Goal: Transaction & Acquisition: Purchase product/service

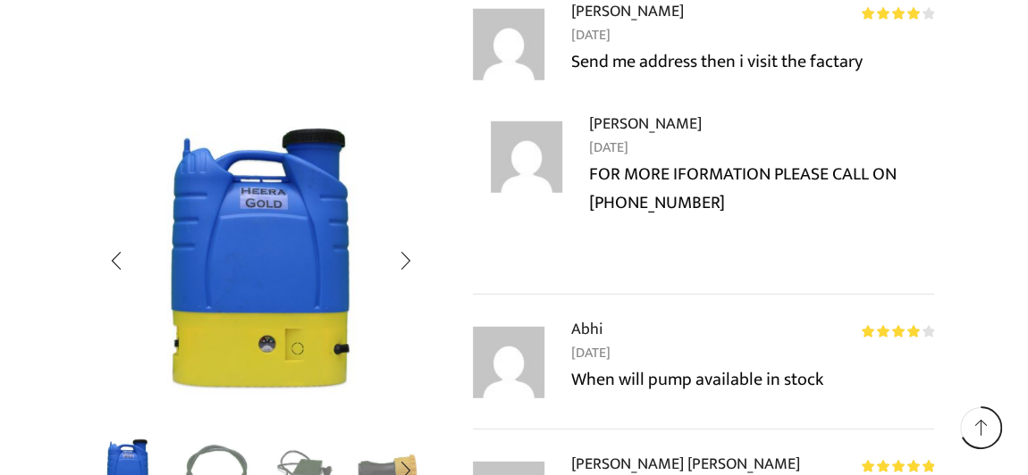
scroll to position [5817, 0]
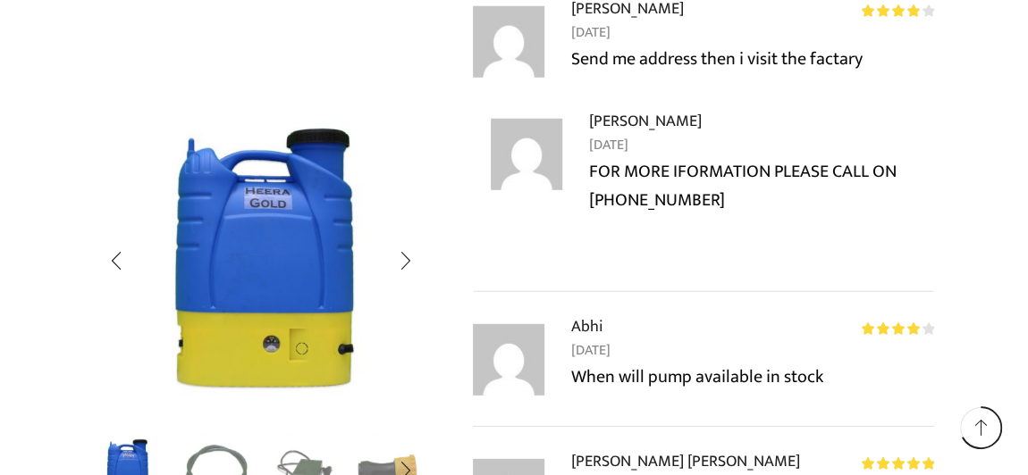
click at [414, 267] on div at bounding box center [261, 261] width 334 height 343
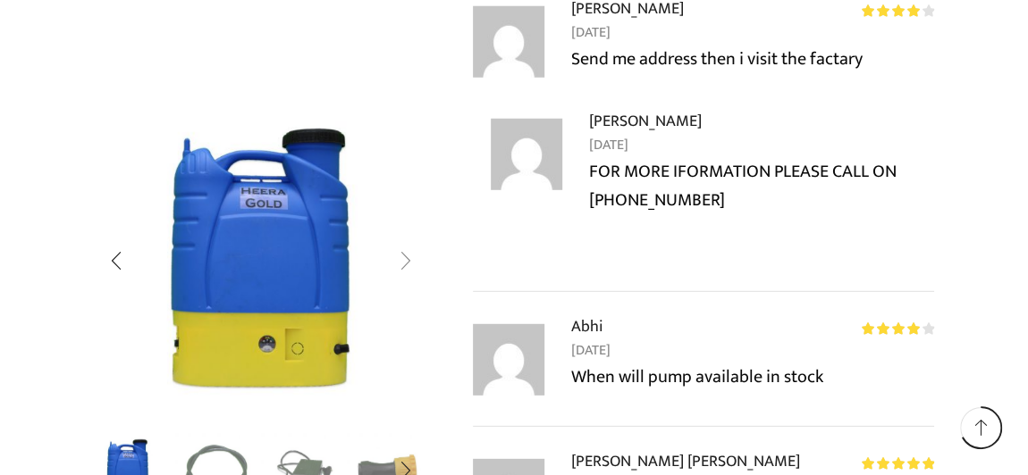
click at [414, 267] on div "Next slide" at bounding box center [405, 262] width 45 height 45
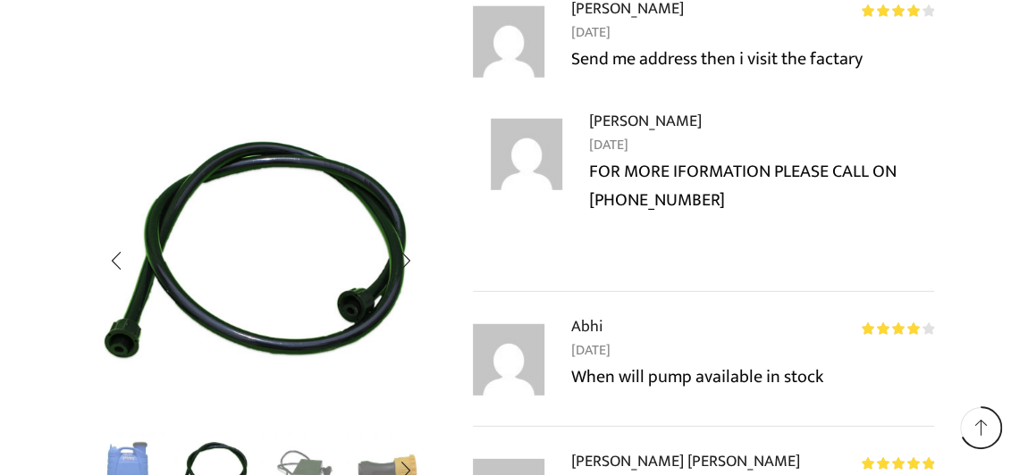
scroll to position [5849, 0]
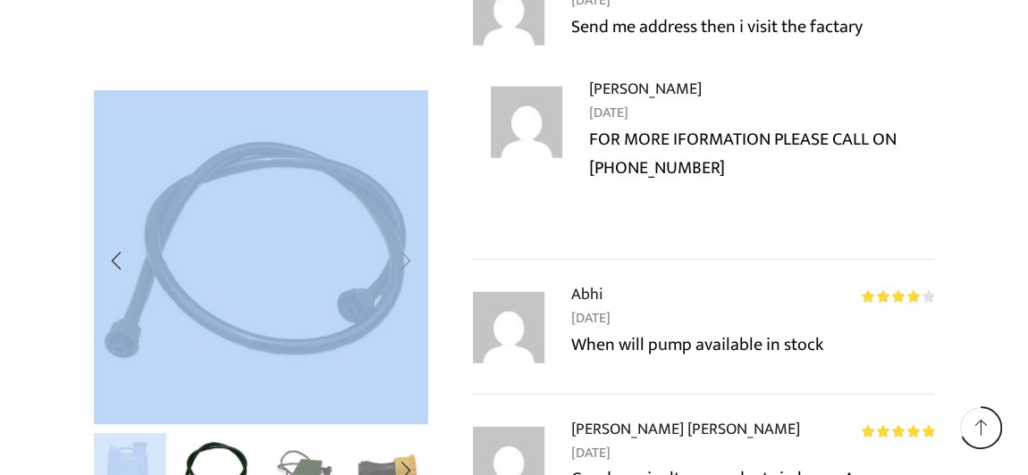
drag, startPoint x: 38, startPoint y: 240, endPoint x: 406, endPoint y: 257, distance: 368.6
click at [406, 257] on div "Next slide" at bounding box center [405, 262] width 45 height 45
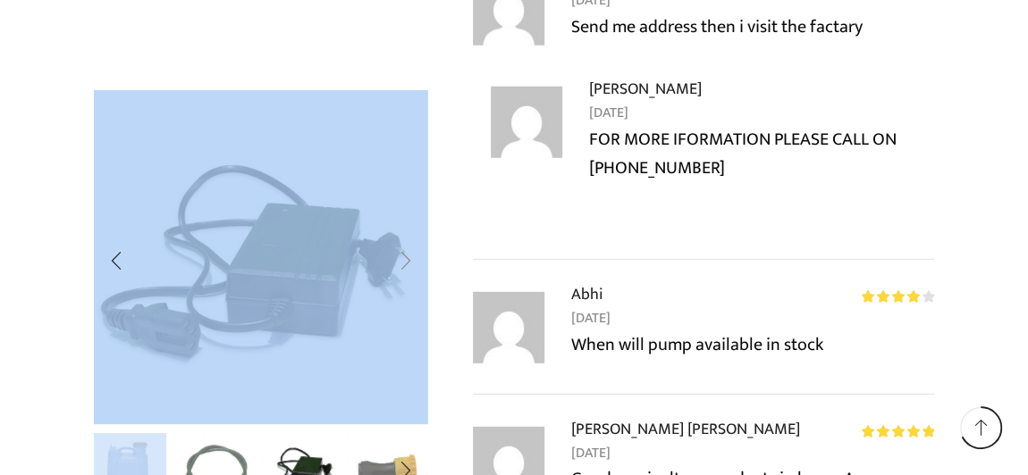
click at [407, 262] on div "Next slide" at bounding box center [405, 262] width 45 height 45
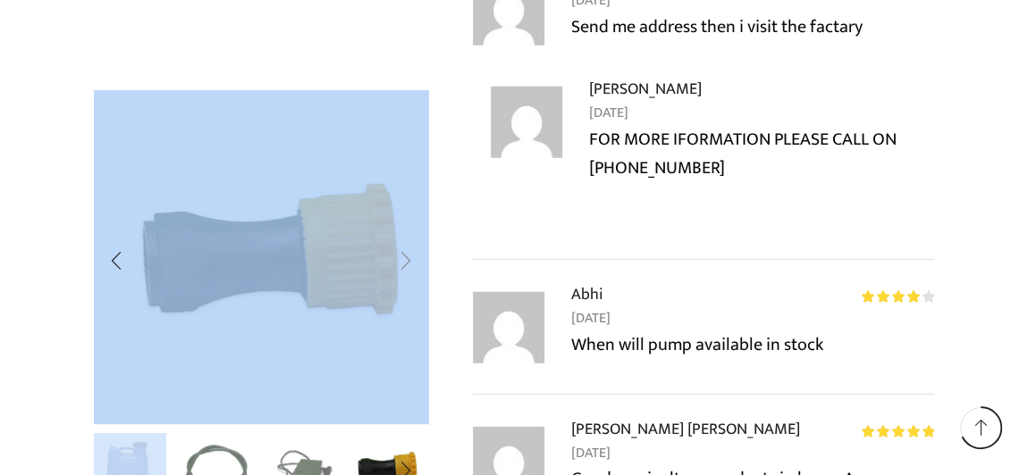
click at [401, 262] on div "Next slide" at bounding box center [405, 262] width 45 height 45
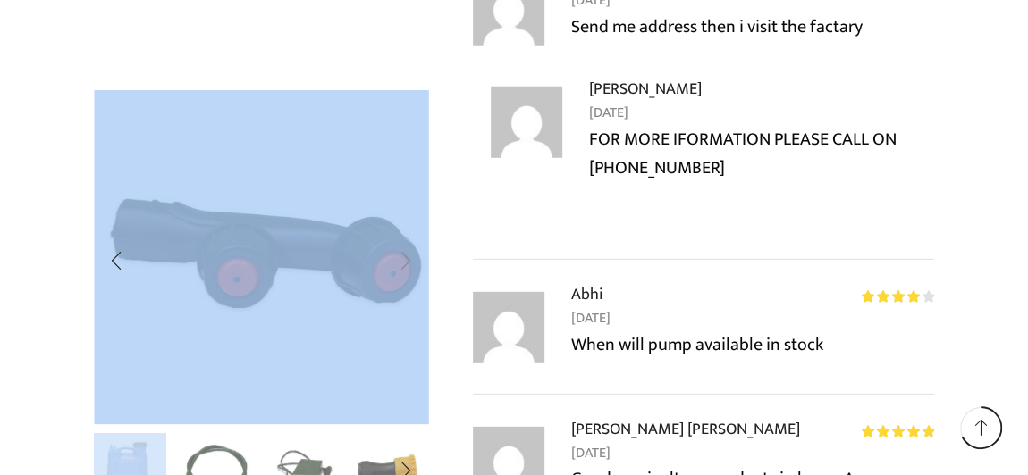
click at [409, 261] on div "Next slide" at bounding box center [405, 262] width 45 height 45
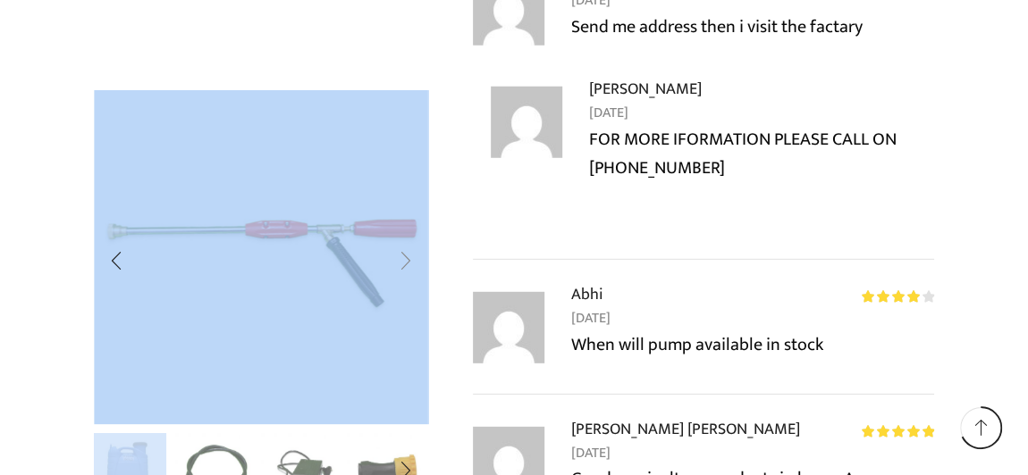
click at [407, 262] on div "Next slide" at bounding box center [405, 262] width 45 height 45
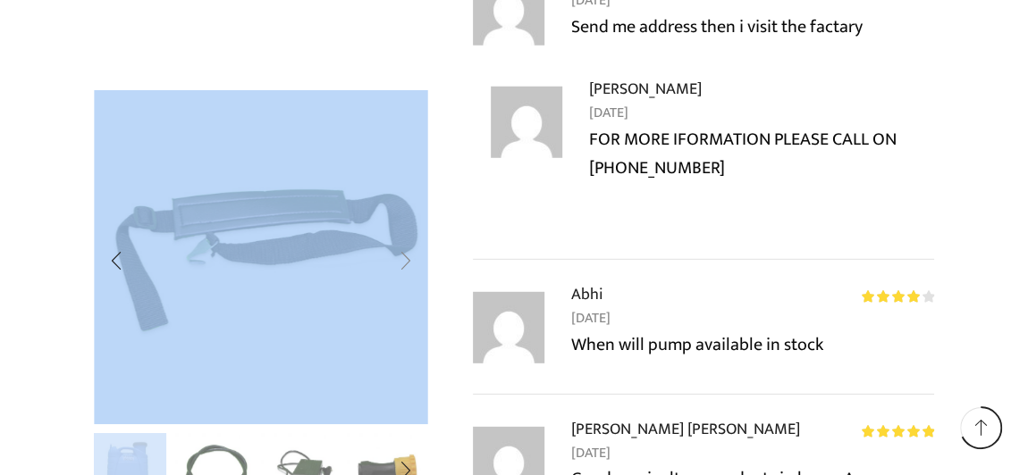
click at [404, 258] on div "Next slide" at bounding box center [405, 262] width 45 height 45
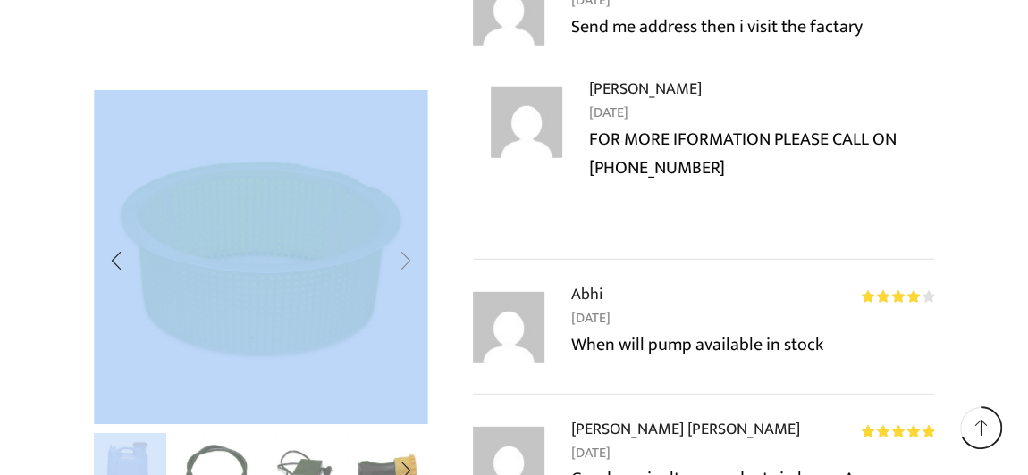
click at [404, 258] on div "Next slide" at bounding box center [405, 262] width 45 height 45
click at [405, 265] on div "Next slide" at bounding box center [405, 262] width 45 height 45
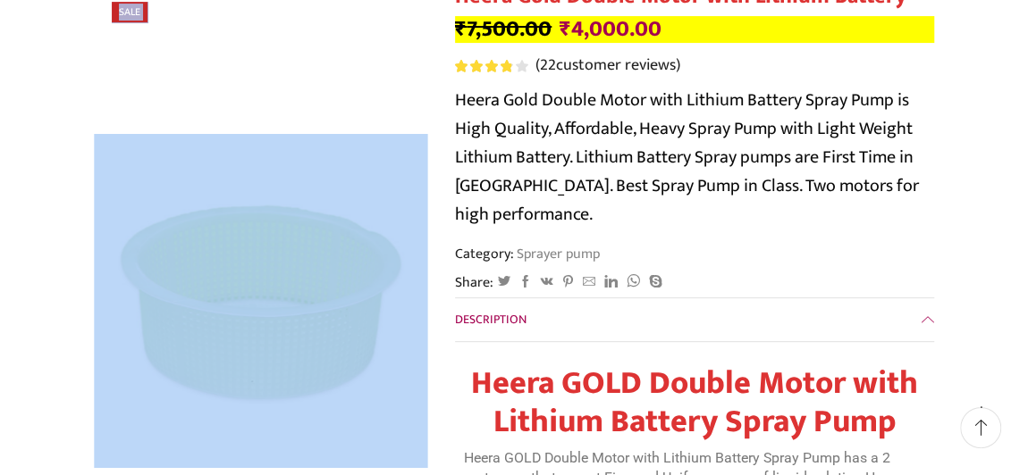
scroll to position [0, 0]
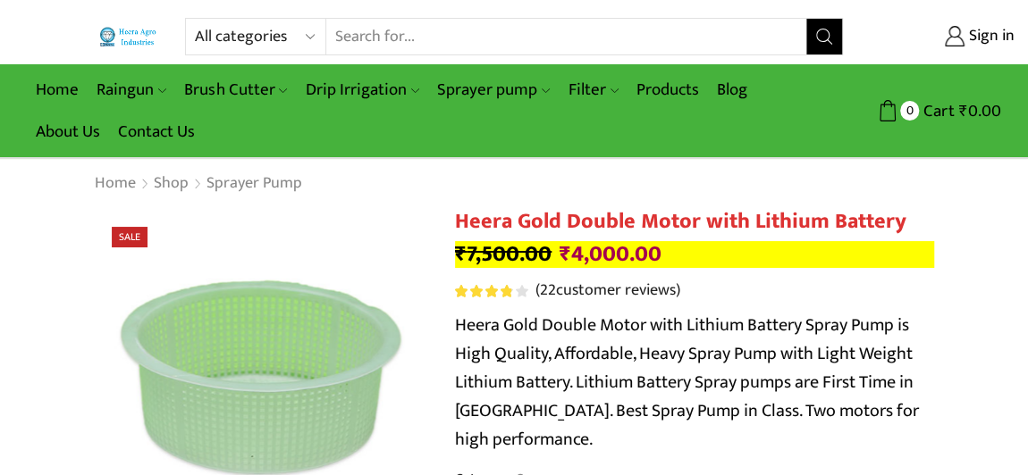
click at [459, 28] on input "Search input" at bounding box center [566, 37] width 480 height 36
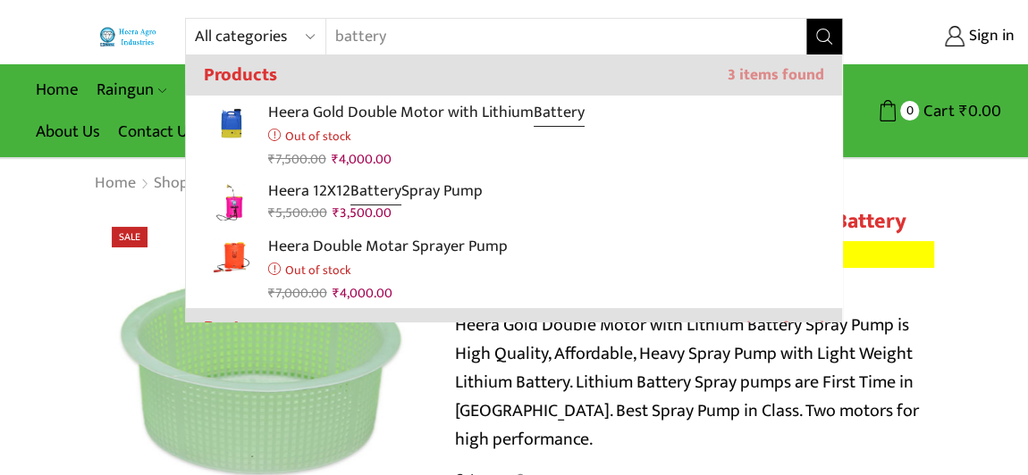
type input "battery"
click at [820, 31] on icon "Search button" at bounding box center [824, 37] width 16 height 16
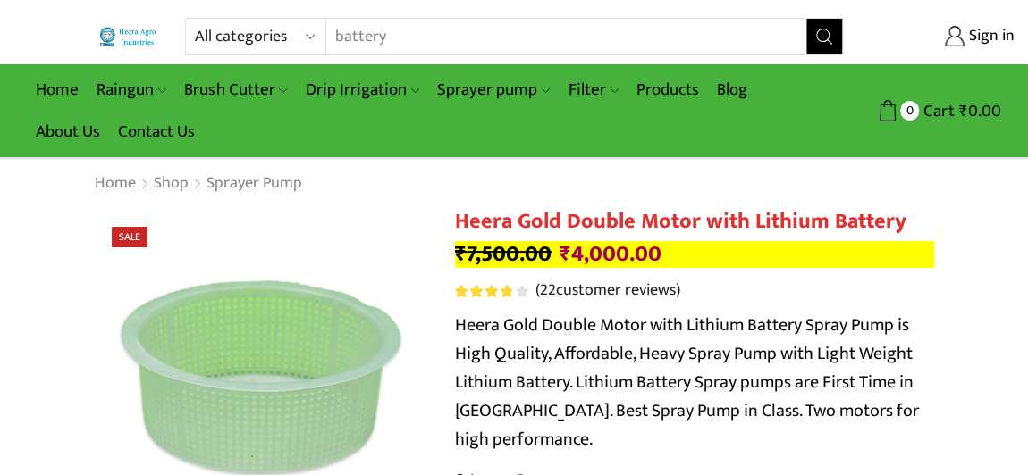
click at [820, 31] on icon "Search button" at bounding box center [824, 37] width 16 height 16
